Goal: Task Accomplishment & Management: Complete application form

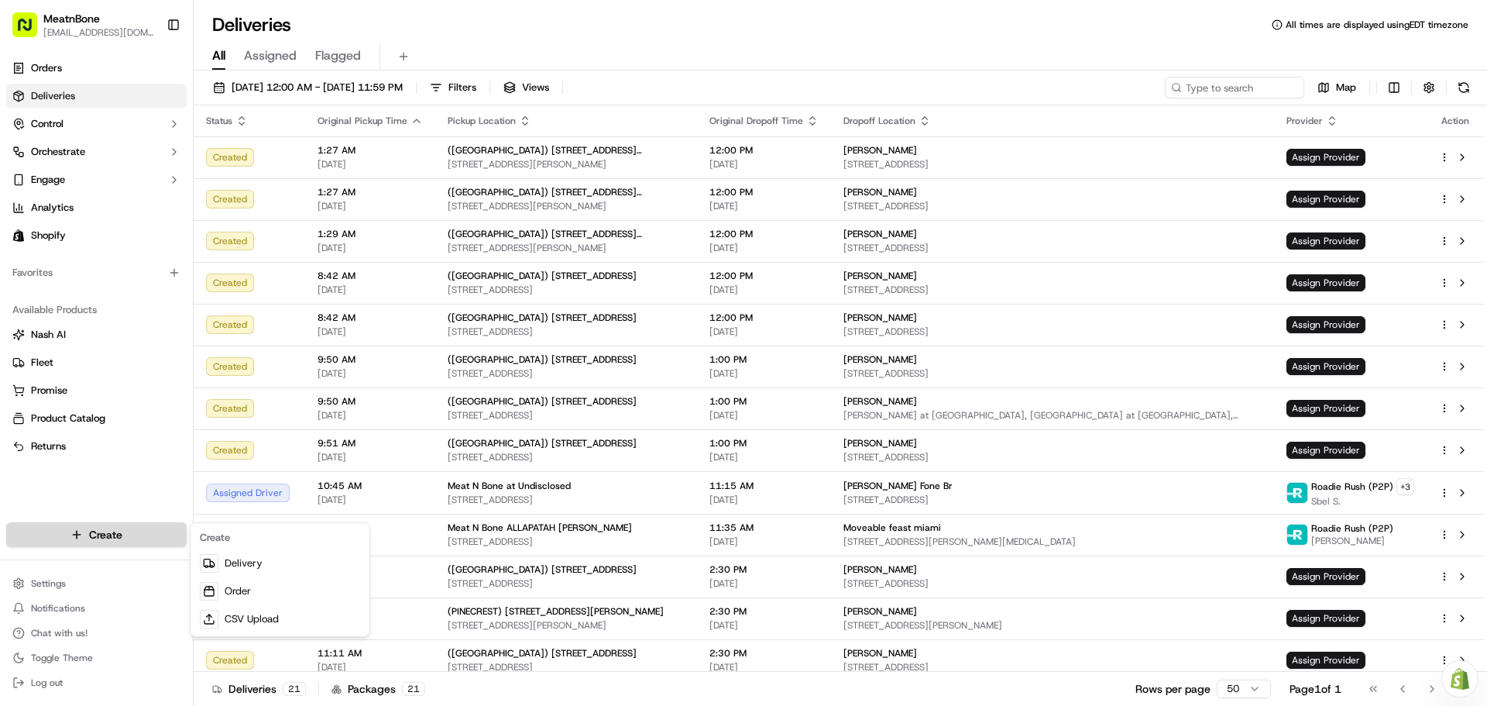
click at [135, 530] on html "MeatnBone [EMAIL_ADDRESS][DOMAIN_NAME] Toggle Sidebar Orders Deliveries Control…" at bounding box center [743, 353] width 1487 height 706
drag, startPoint x: 280, startPoint y: 561, endPoint x: 363, endPoint y: 541, distance: 85.1
click at [281, 561] on link "Delivery" at bounding box center [280, 563] width 173 height 28
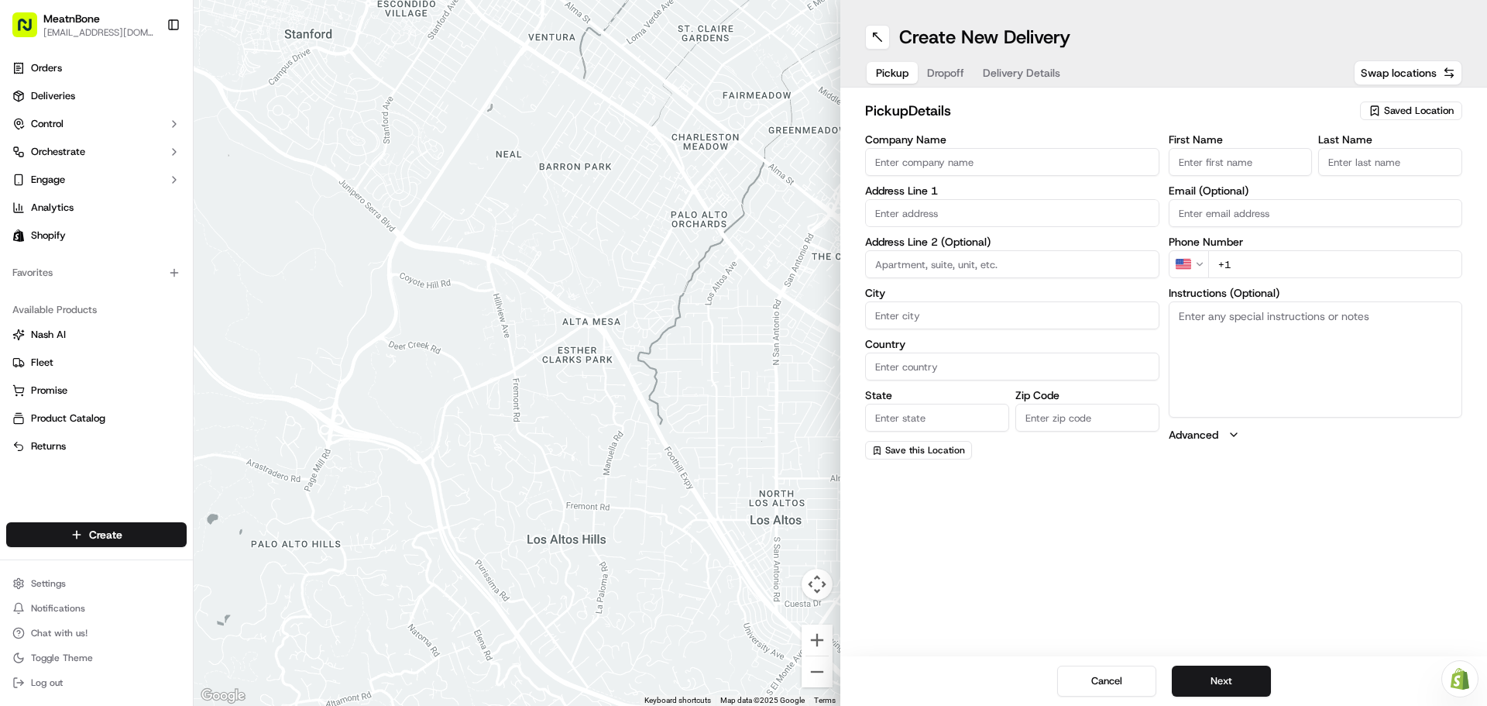
click at [1249, 158] on input "First Name" at bounding box center [1241, 162] width 144 height 28
type input "Henry"
type input "Meat N Bone"
type input "[STREET_ADDRESS][PERSON_NAME]"
type input "Miami"
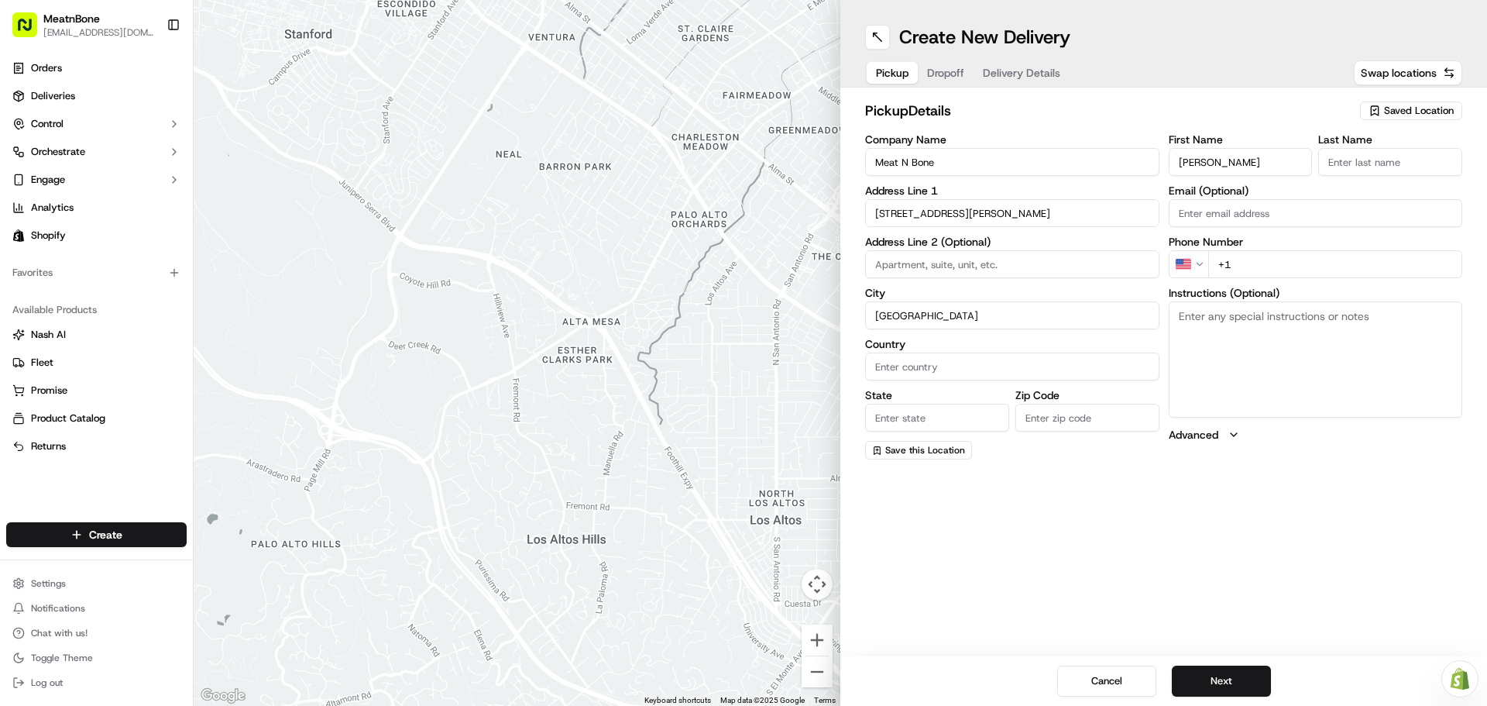
type input "United States"
type input "FL"
type input "33156"
type input "Nava"
type input "[EMAIL_ADDRESS][DOMAIN_NAME]"
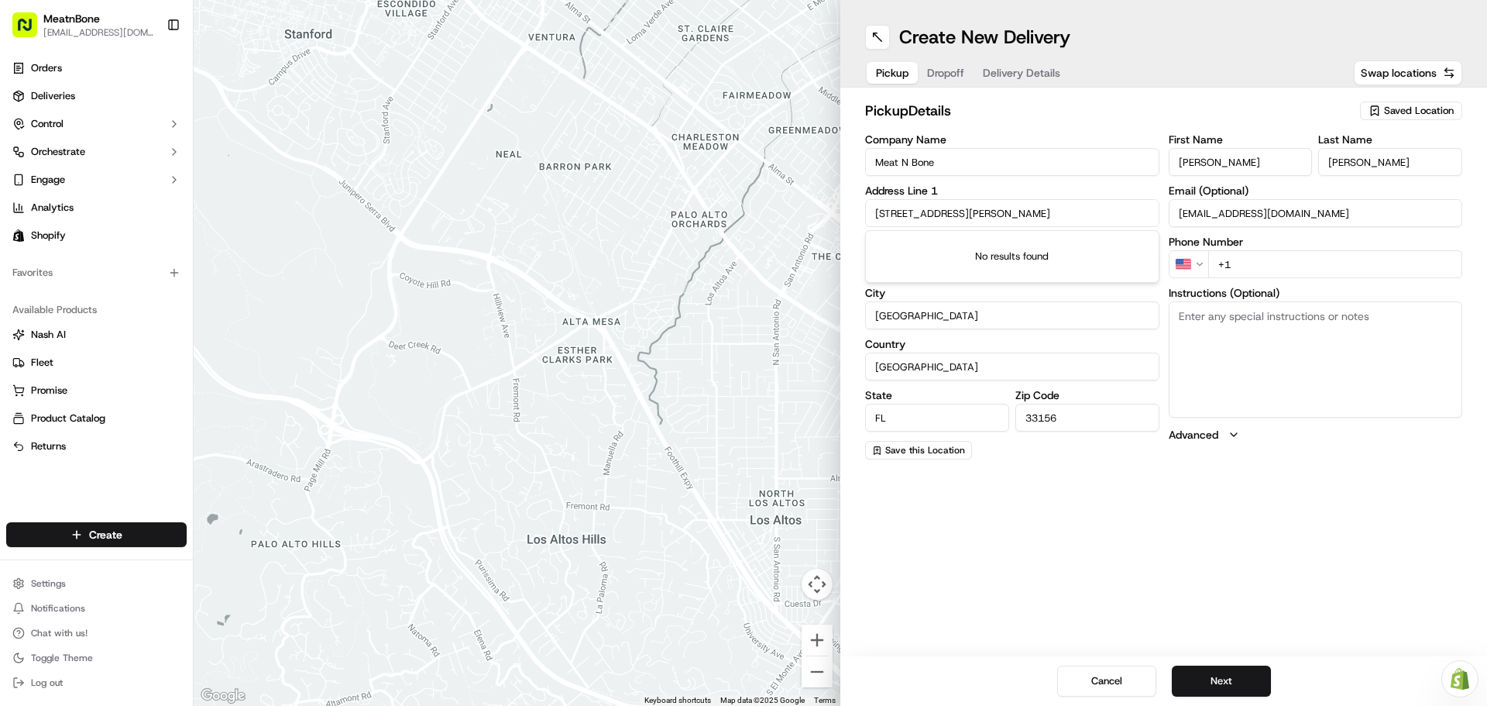
click at [1262, 273] on input "+1" at bounding box center [1335, 264] width 255 height 28
type input "+1 305 560 3989"
click at [1259, 524] on div "Create New Delivery Pickup Dropoff Delivery Details Swap locations pickup Detai…" at bounding box center [1163, 353] width 647 height 706
click at [1237, 676] on button "Next" at bounding box center [1221, 680] width 99 height 31
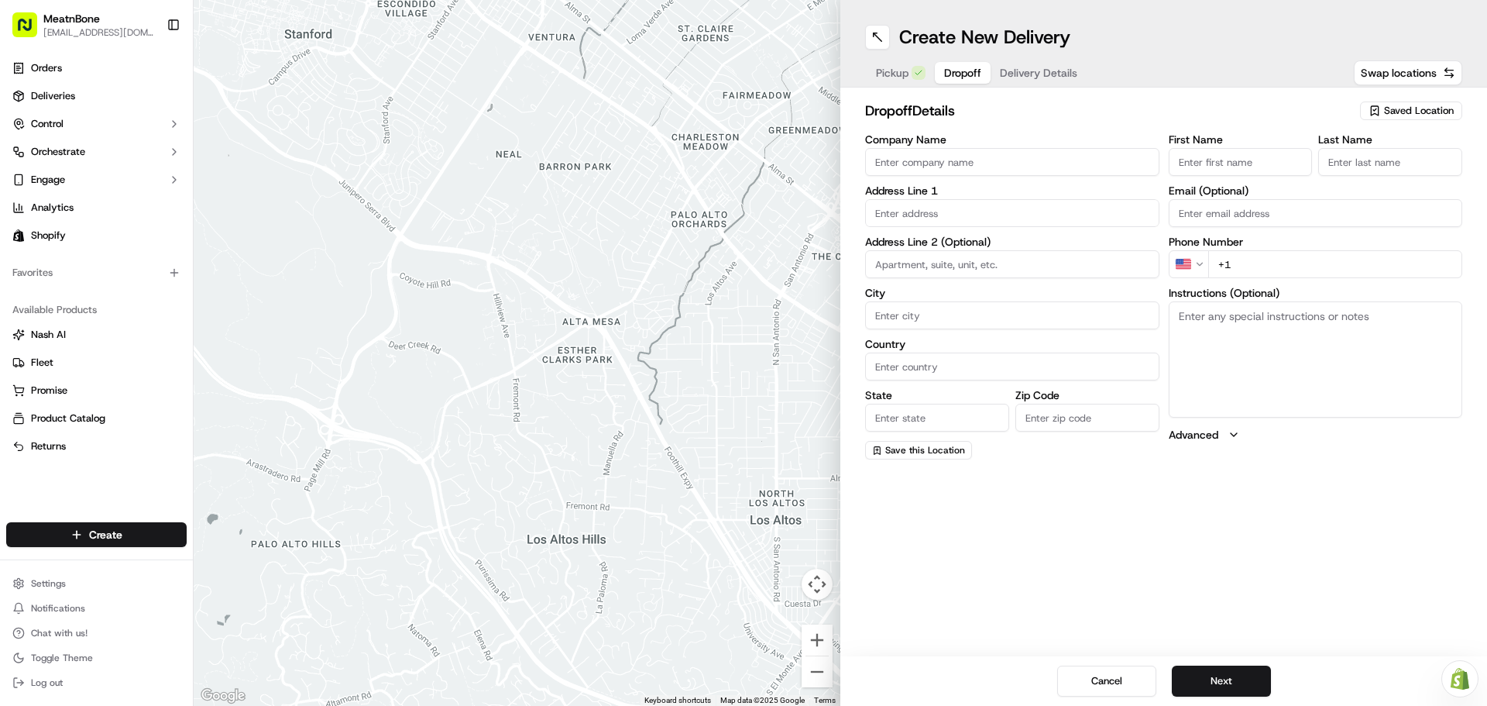
click at [1242, 164] on input "First Name" at bounding box center [1241, 162] width 144 height 28
type input "James"
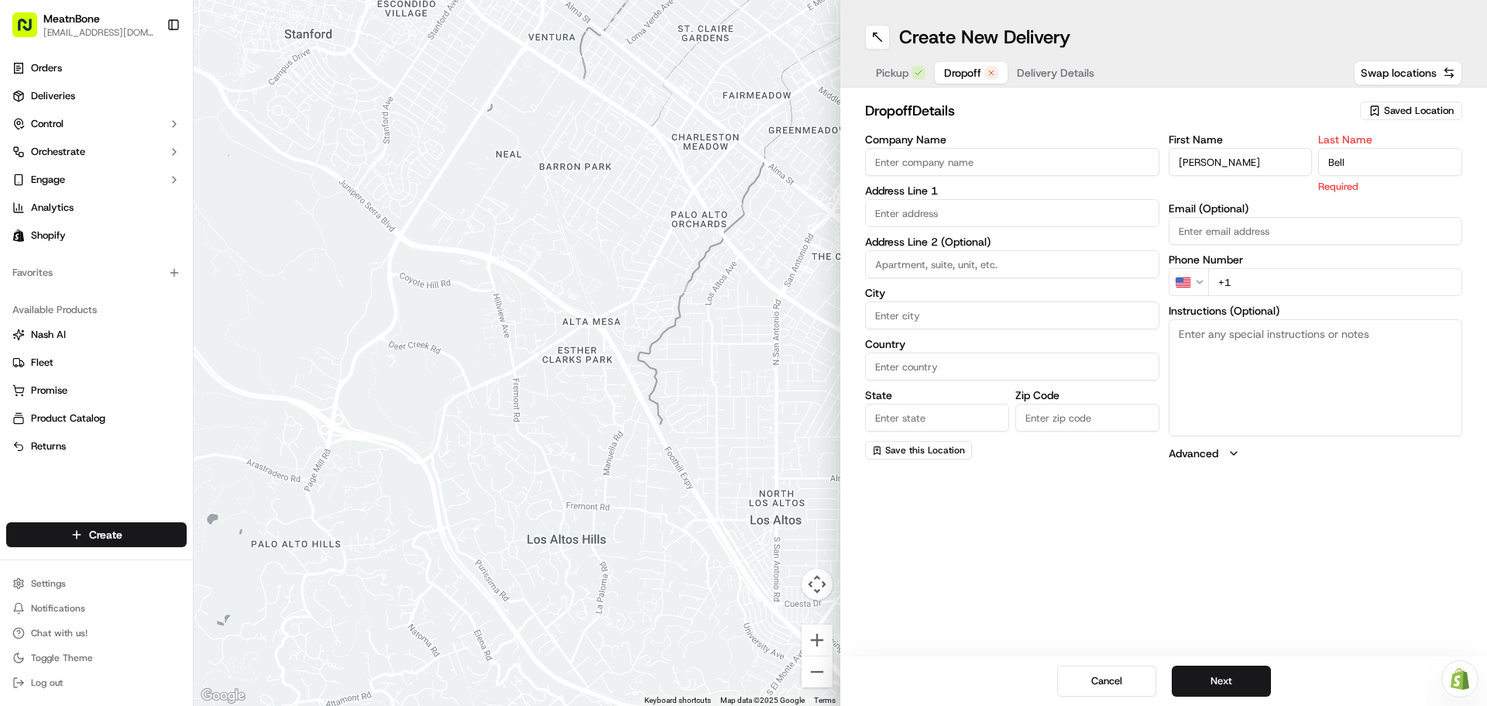
type input "Bell"
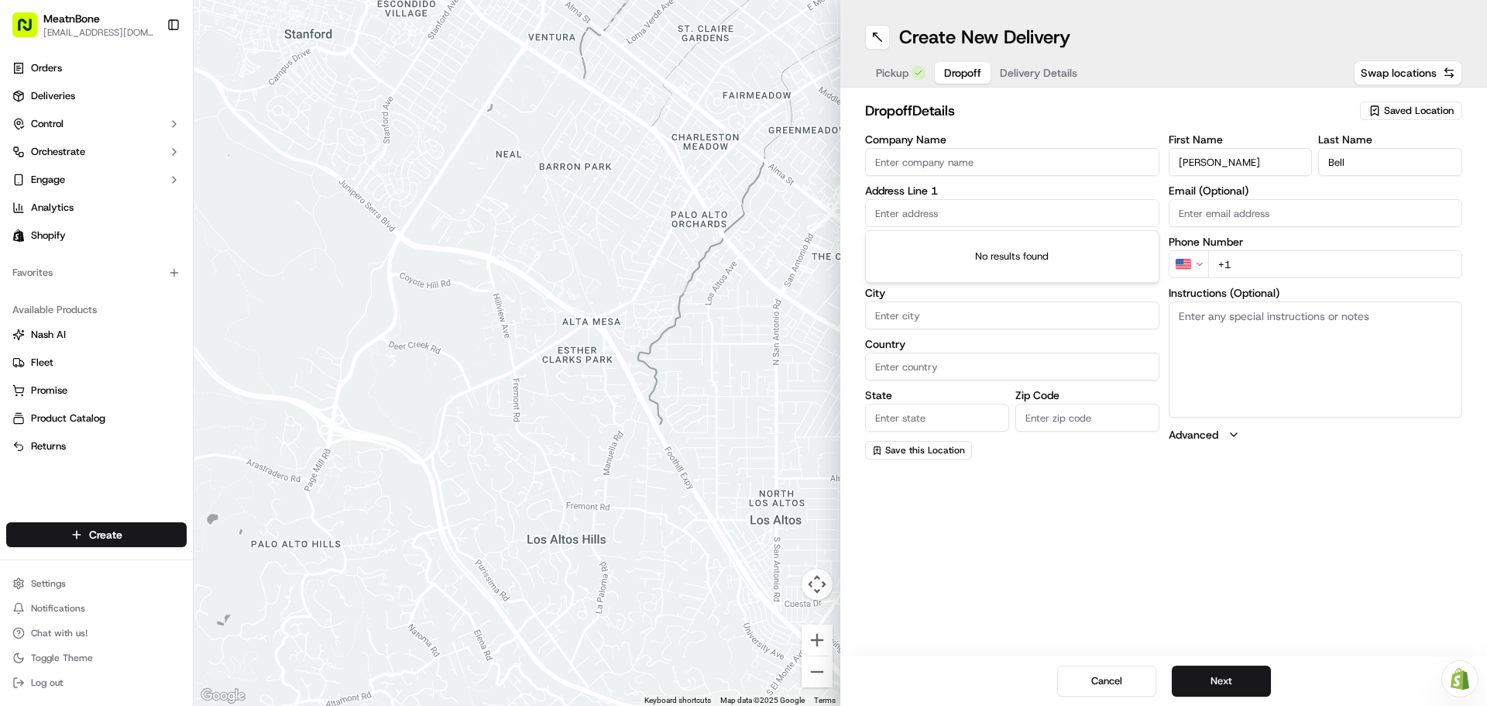
click at [957, 216] on input "text" at bounding box center [1012, 213] width 294 height 28
paste input "7500 Southwest 32nd Street Miami FL 33155"
click at [975, 248] on div "7500 Southwest 32nd Street, Miami, FL 33155" at bounding box center [1012, 245] width 287 height 23
type input "[STREET_ADDRESS]"
type input "Miami"
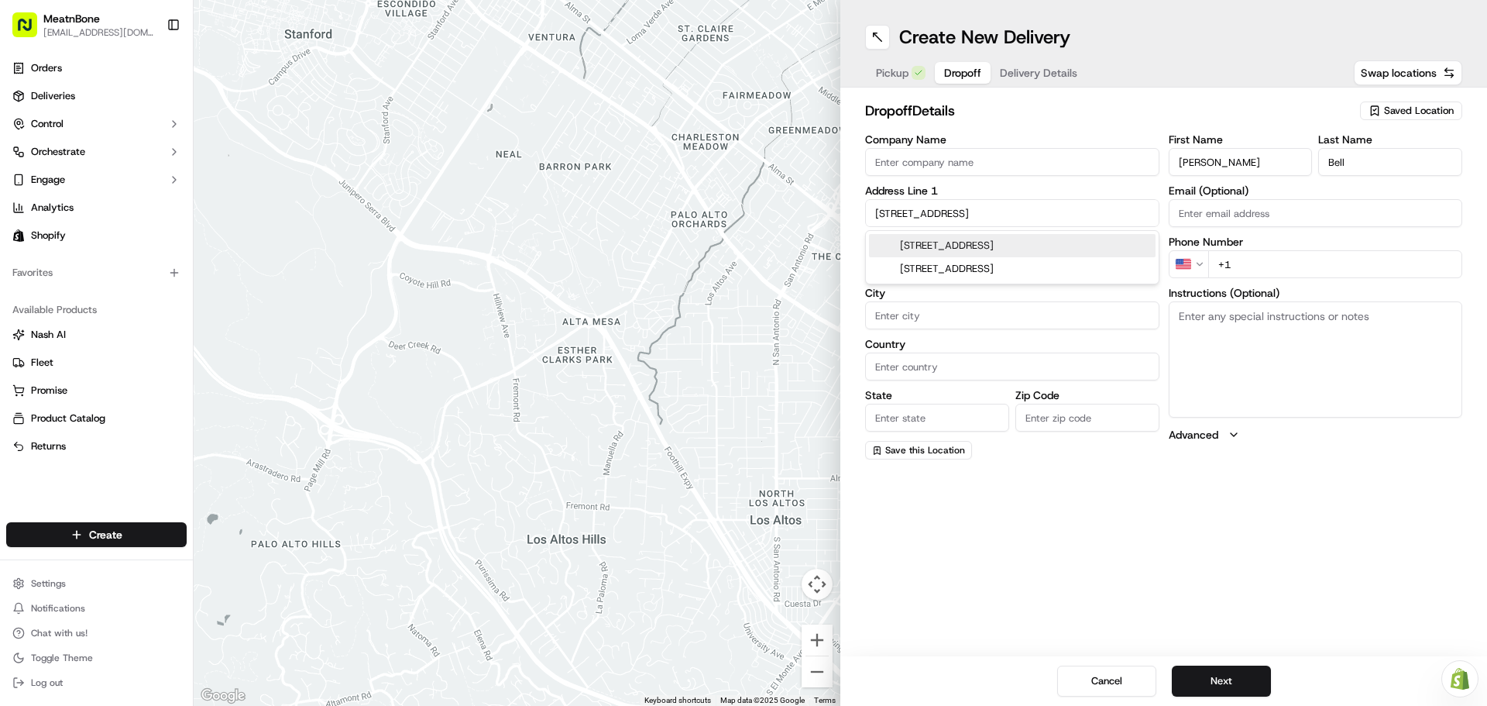
type input "United States"
type input "FL"
type input "33155"
type input "7500 Southwest 32nd Street"
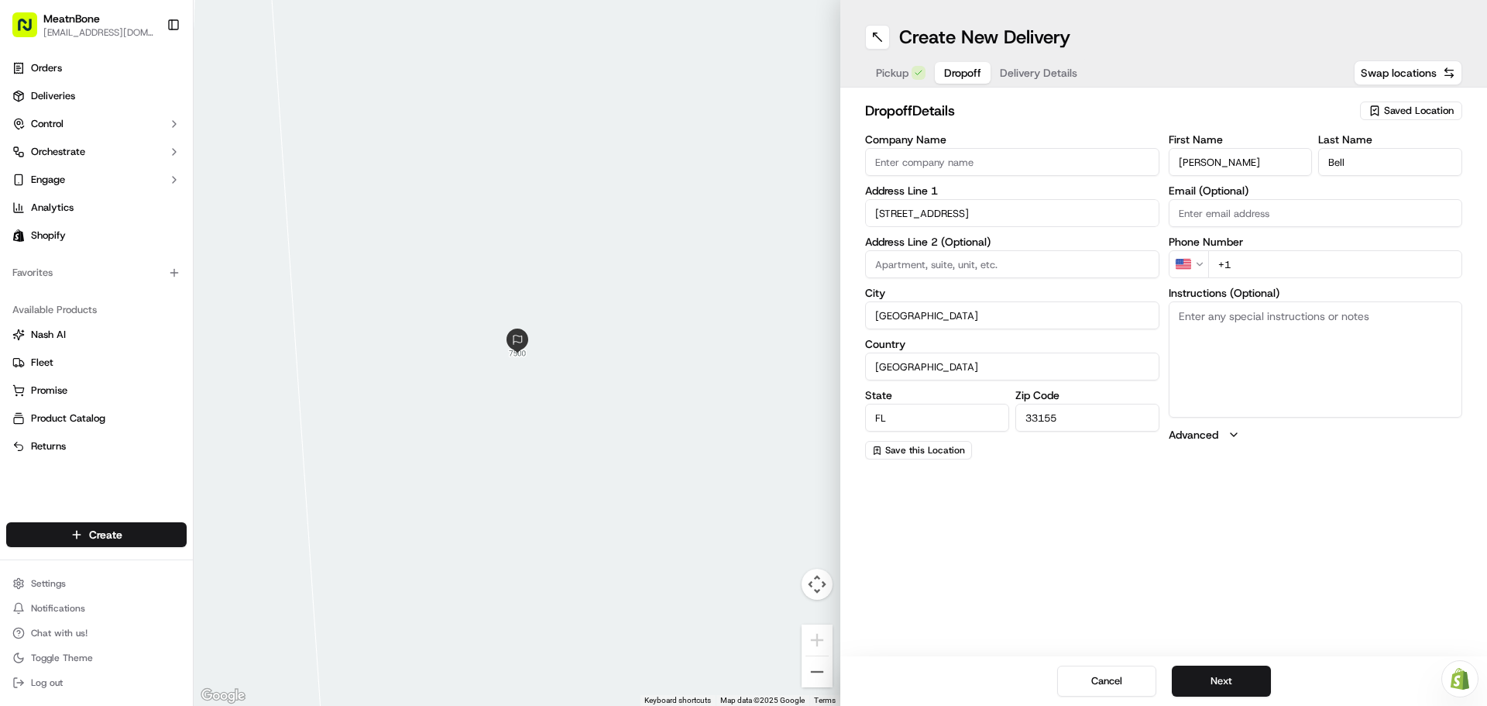
click at [1256, 260] on input "+1" at bounding box center [1335, 264] width 255 height 28
paste input "610 348 9405"
type input "+1 610 348 9405"
click at [1266, 380] on textarea "Instructions (Optional)" at bounding box center [1316, 359] width 294 height 116
click at [1237, 679] on button "Next" at bounding box center [1221, 680] width 99 height 31
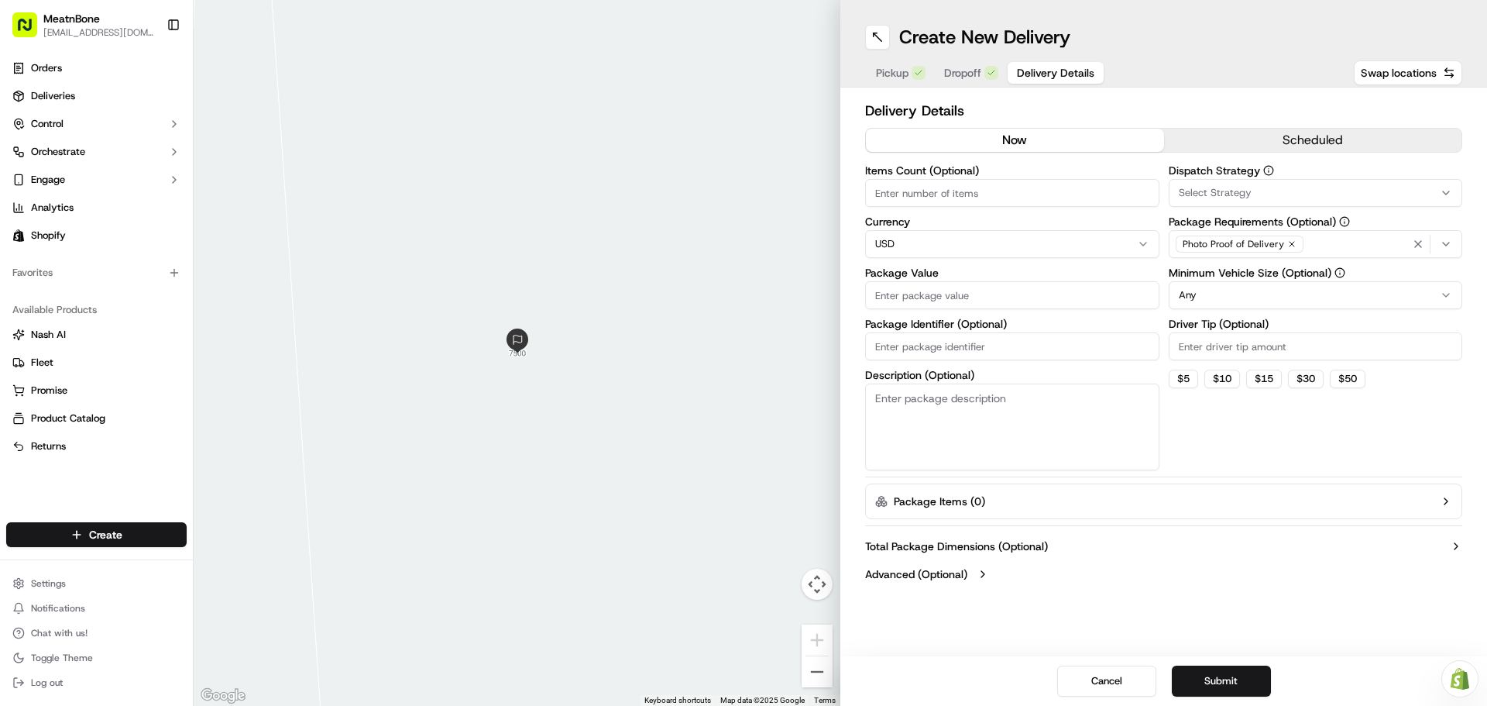
click at [973, 198] on input "Items Count (Optional)" at bounding box center [1012, 193] width 294 height 28
type input "3"
click at [941, 296] on input "Package Value" at bounding box center [1012, 295] width 294 height 28
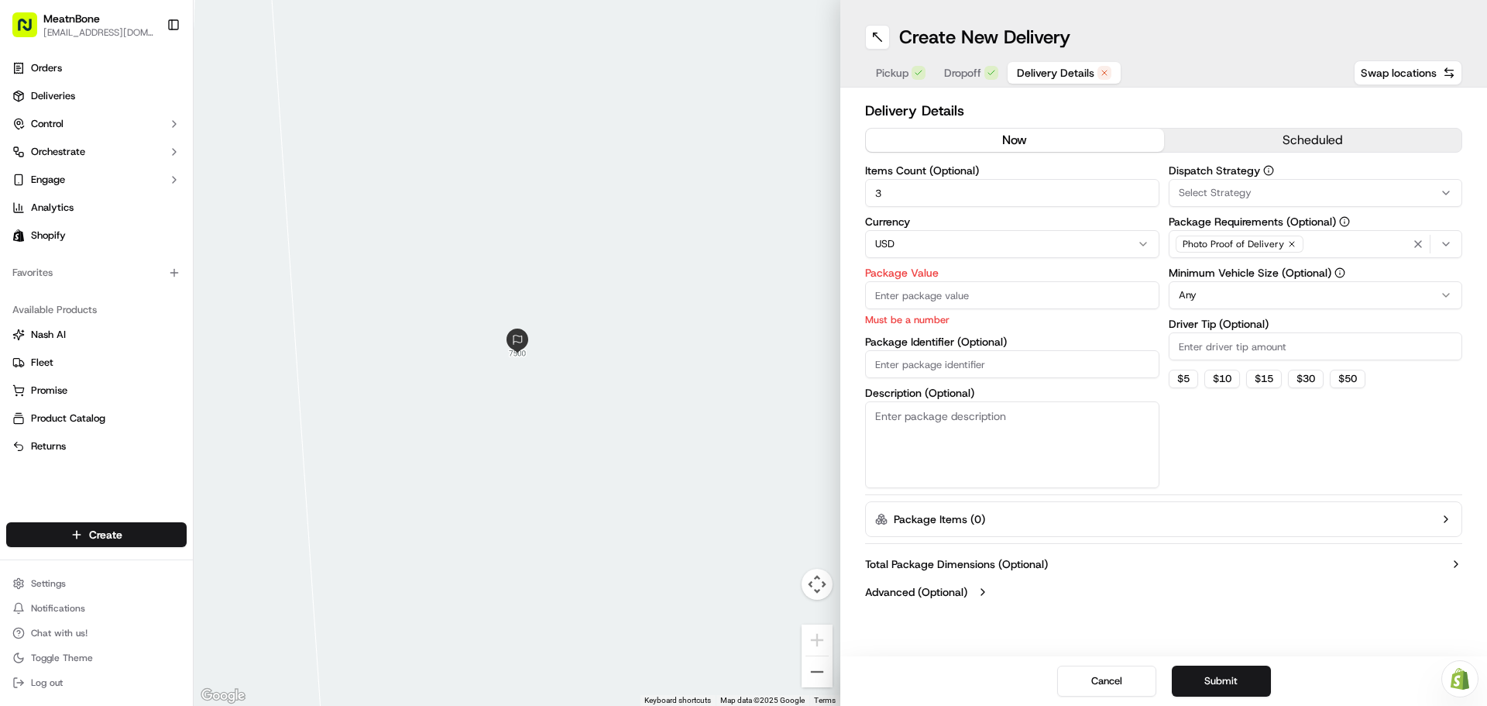
paste input "98.81"
type input "98.81"
click at [962, 365] on div "Items Count (Optional) 3 Currency USD Package Value 98.81 Must be a number Pack…" at bounding box center [1012, 326] width 294 height 323
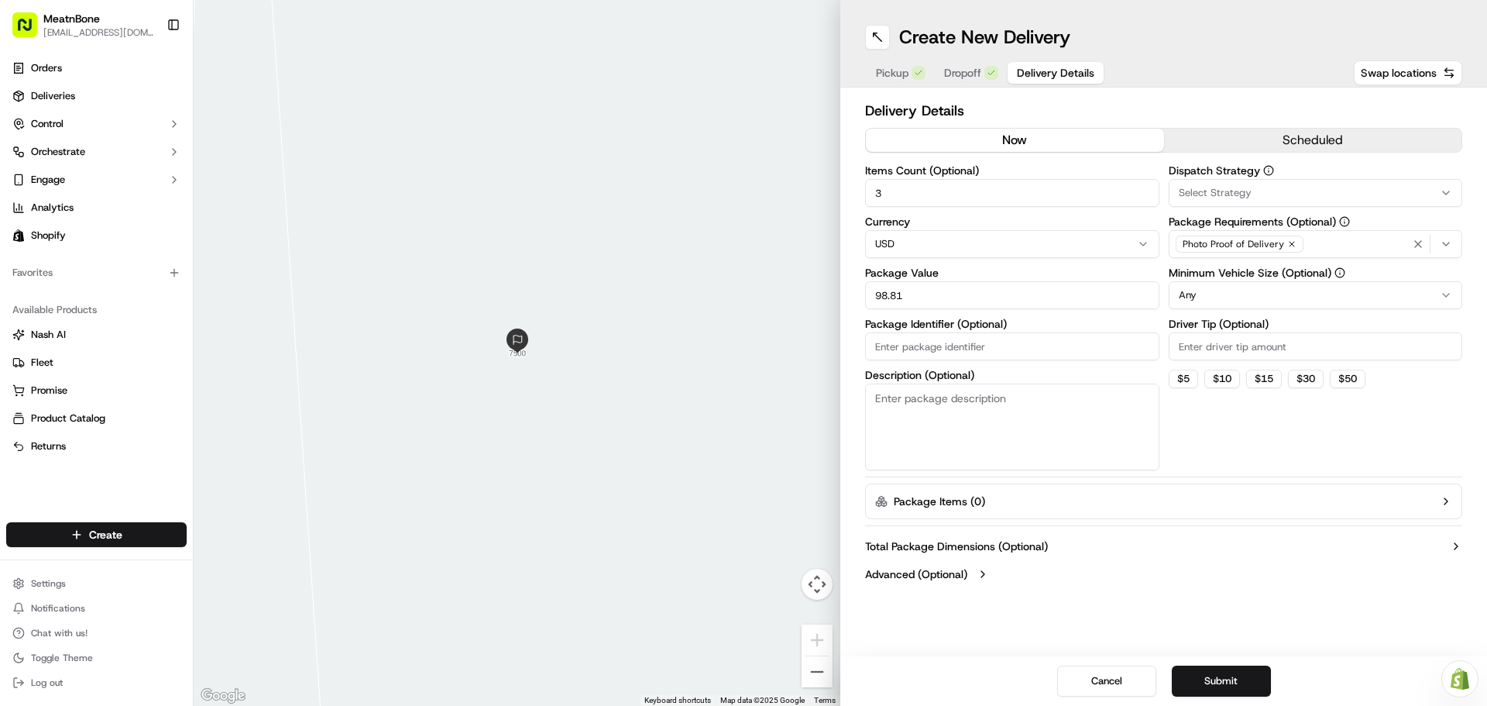
paste input "256201"
type input "256201"
click at [1228, 456] on div "Dispatch Strategy Select Strategy Package Requirements (Optional) Photo Proof o…" at bounding box center [1316, 317] width 294 height 305
click at [1325, 243] on div "Photo Proof of Delivery" at bounding box center [1316, 243] width 287 height 23
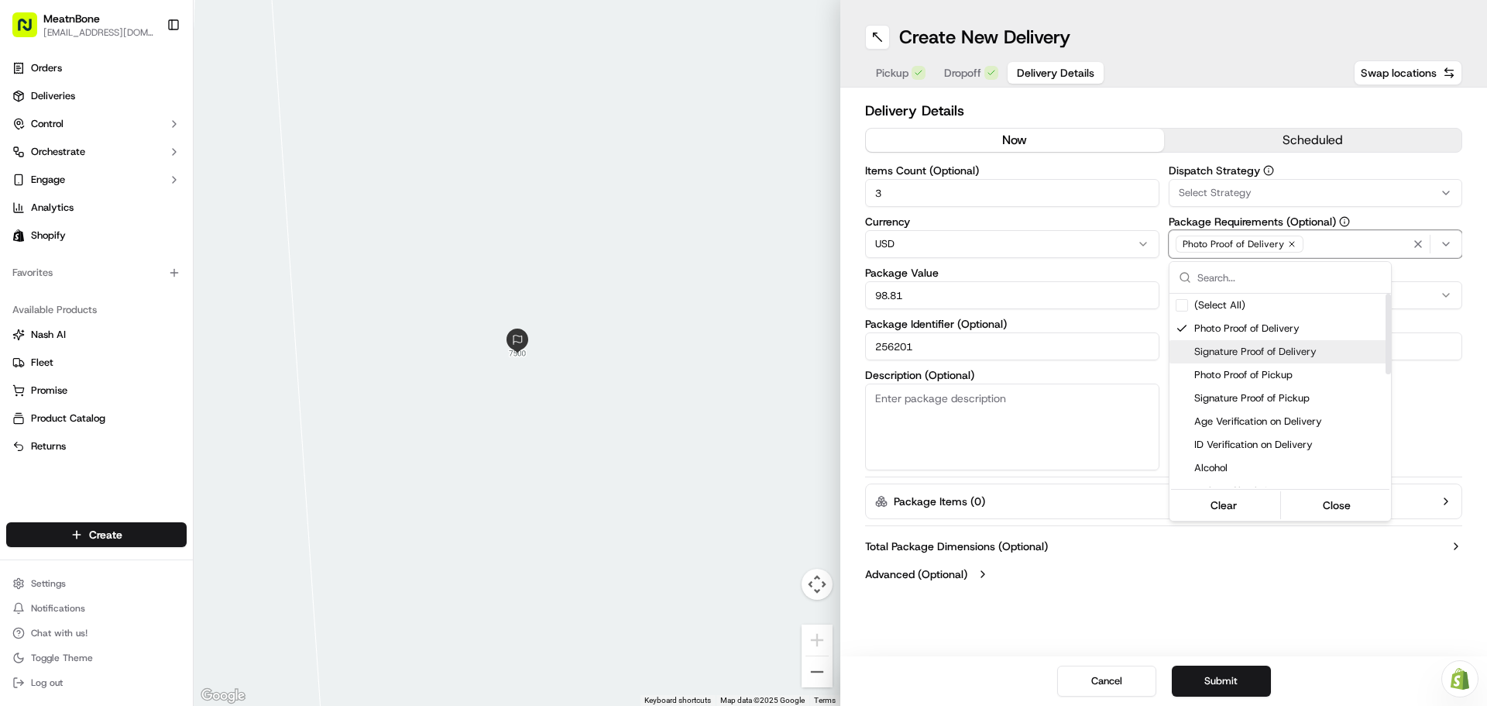
click at [1249, 352] on span "Signature Proof of Delivery" at bounding box center [1289, 352] width 191 height 14
click at [1340, 512] on button "Close" at bounding box center [1337, 505] width 106 height 22
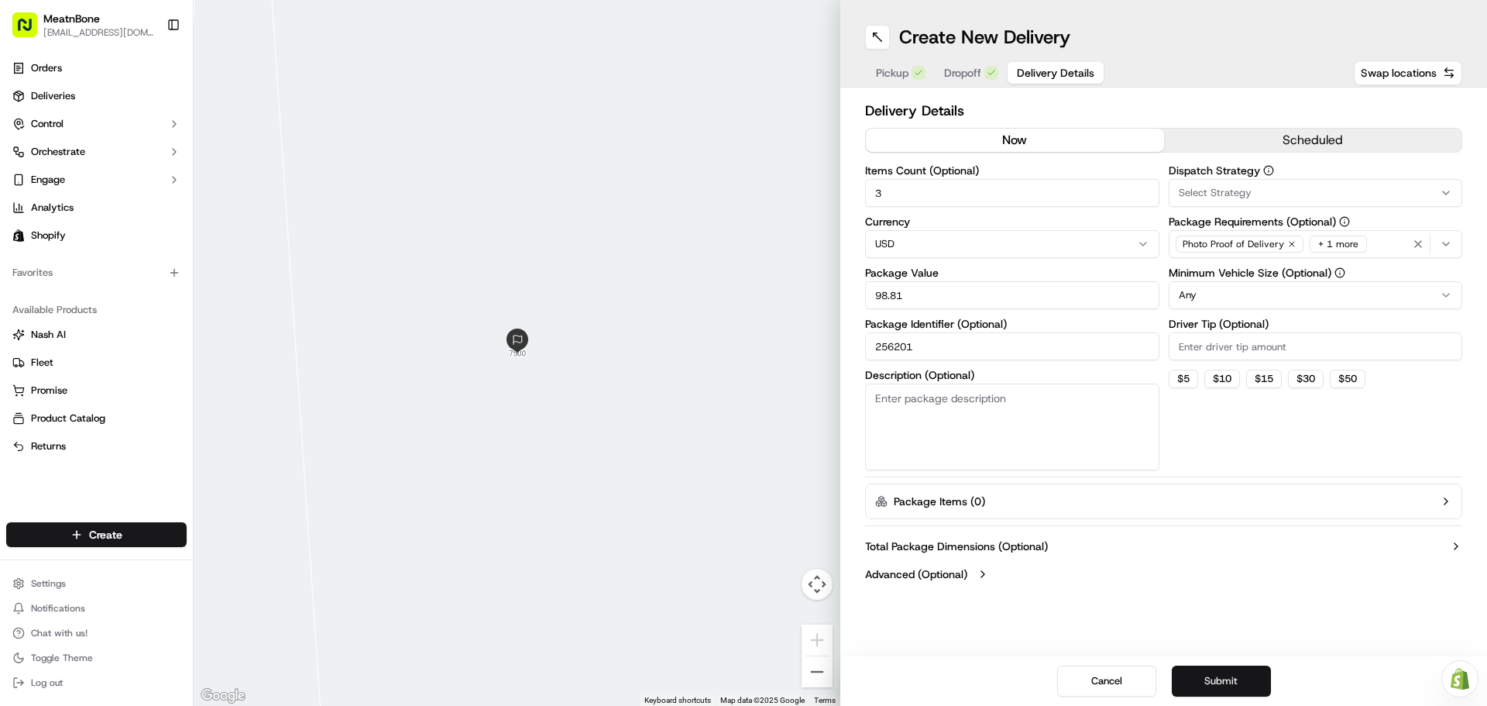
click at [1256, 685] on button "Submit" at bounding box center [1221, 680] width 99 height 31
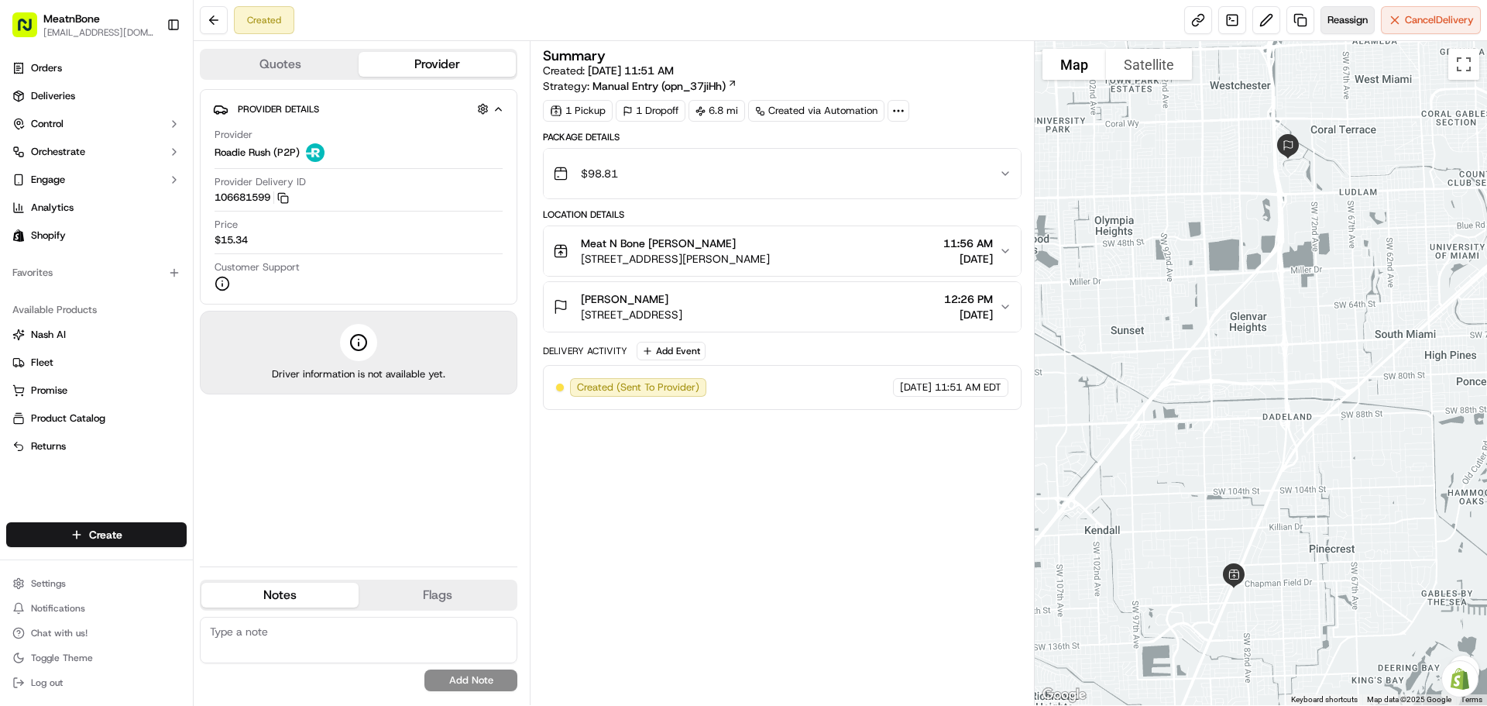
click at [1349, 28] on button "Reassign" at bounding box center [1348, 20] width 54 height 28
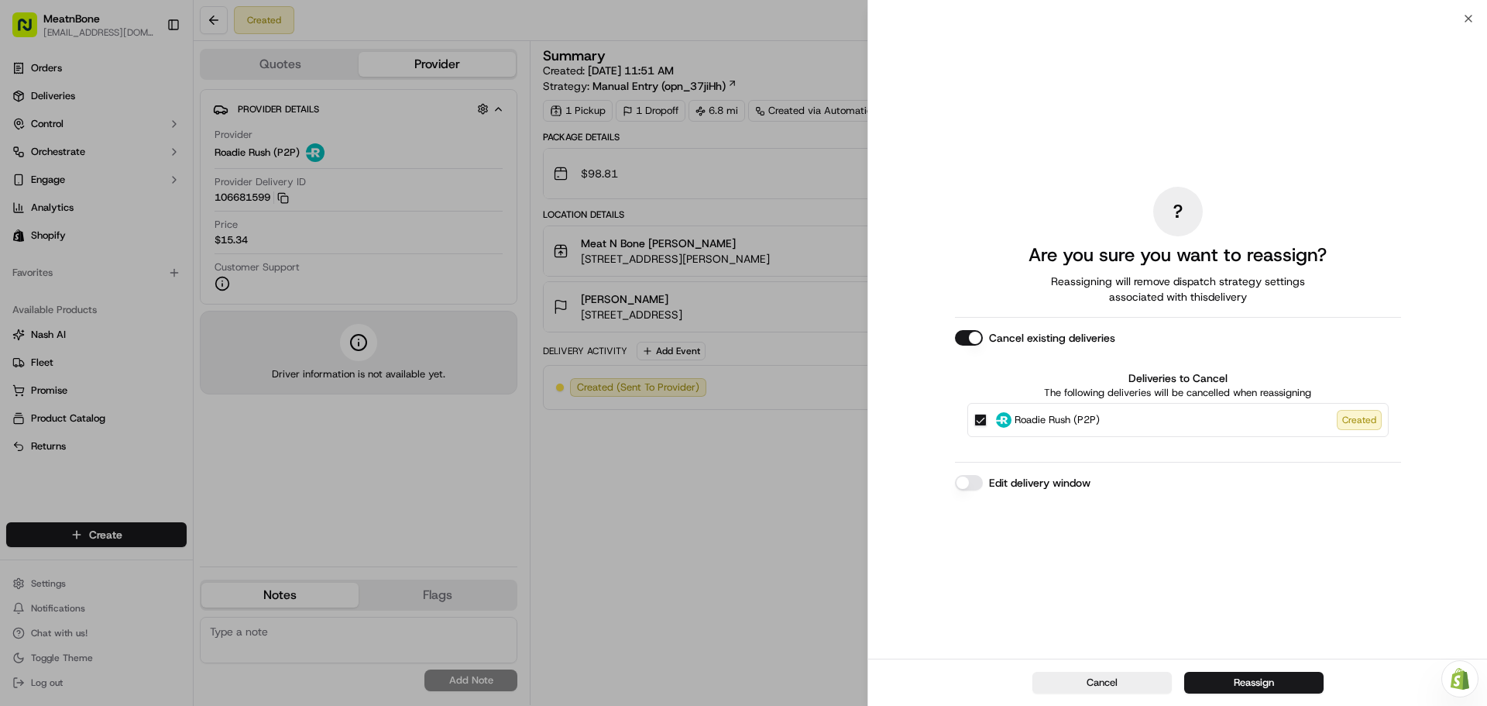
click at [1259, 681] on button "Reassign" at bounding box center [1253, 683] width 139 height 22
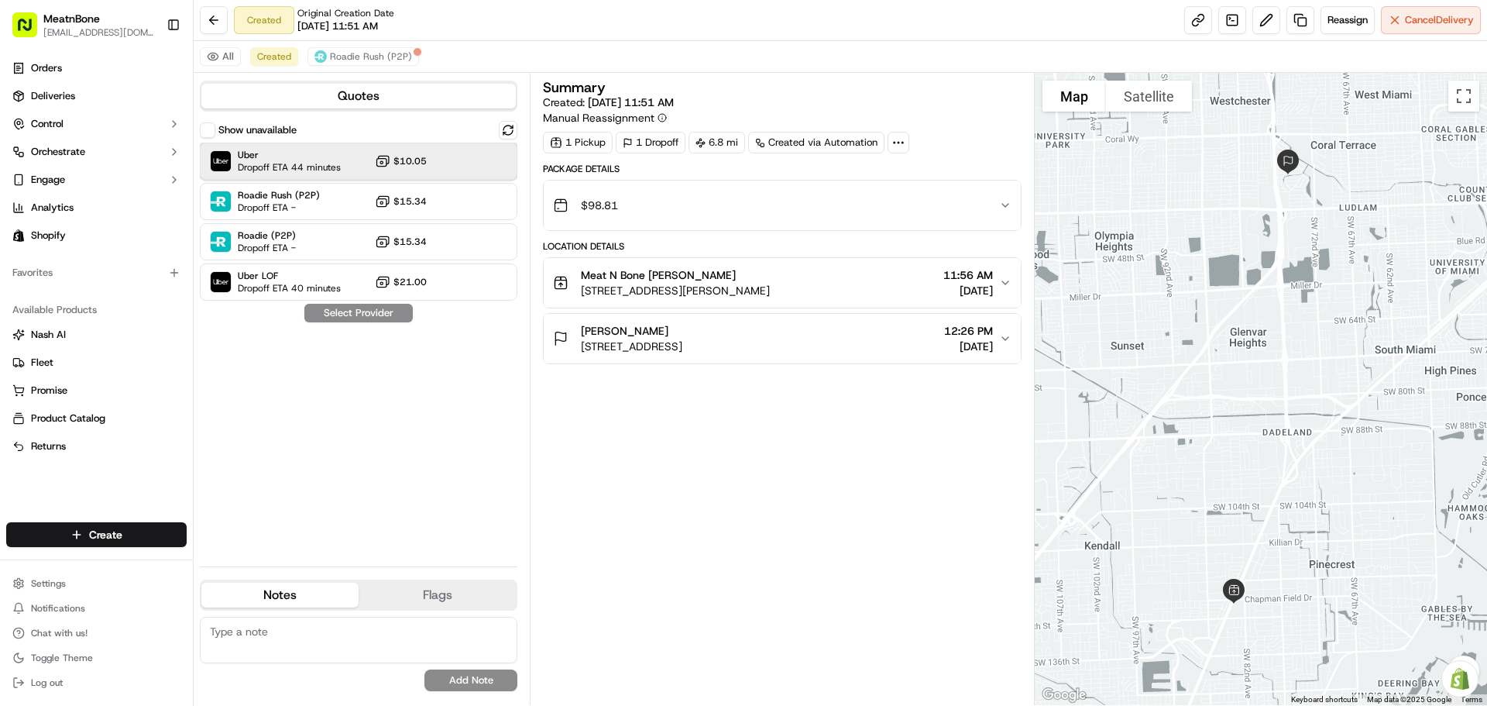
click at [338, 163] on span "Dropoff ETA 44 minutes" at bounding box center [289, 167] width 103 height 12
click at [363, 313] on button "Assign Provider" at bounding box center [359, 313] width 110 height 19
